Goal: Task Accomplishment & Management: Use online tool/utility

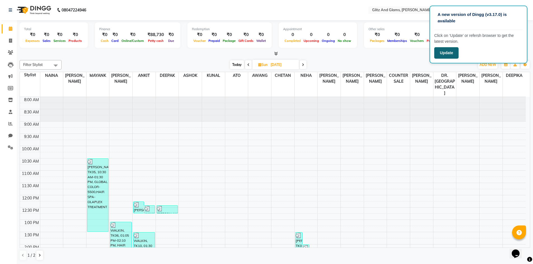
click at [444, 51] on button "Update" at bounding box center [446, 52] width 24 height 11
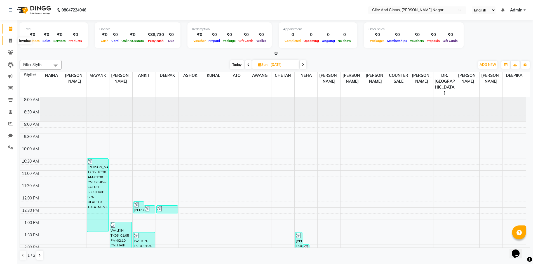
click at [9, 38] on span at bounding box center [11, 41] width 10 height 6
select select "service"
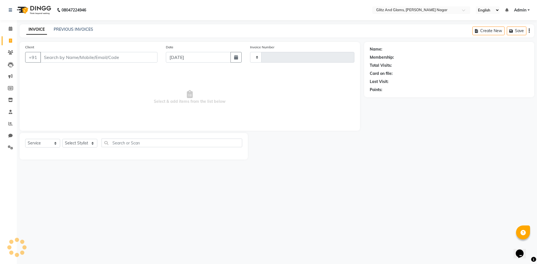
type input "1693"
select select "8316"
click at [13, 29] on span at bounding box center [11, 29] width 10 height 6
